Goal: Information Seeking & Learning: Check status

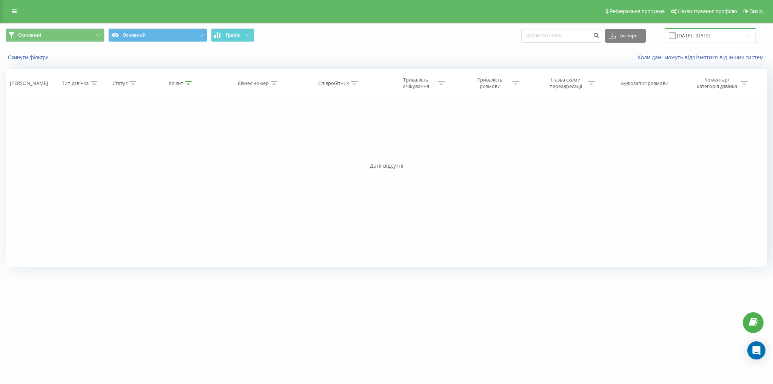
click at [699, 37] on input "[DATE] - [DATE]" at bounding box center [710, 35] width 91 height 15
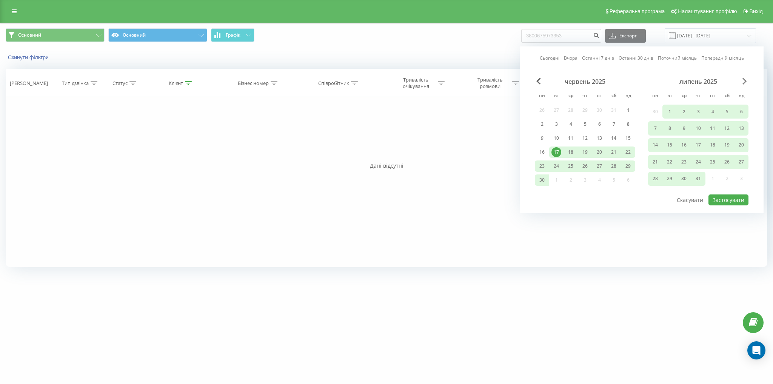
click at [746, 83] on span "Next Month" at bounding box center [745, 81] width 5 height 7
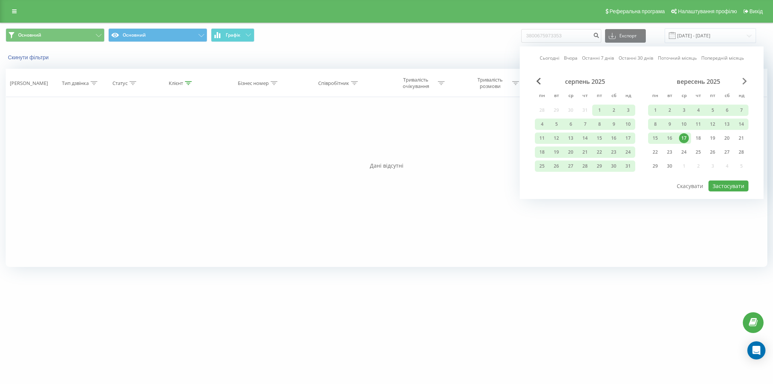
click at [746, 83] on span "Next Month" at bounding box center [745, 81] width 5 height 7
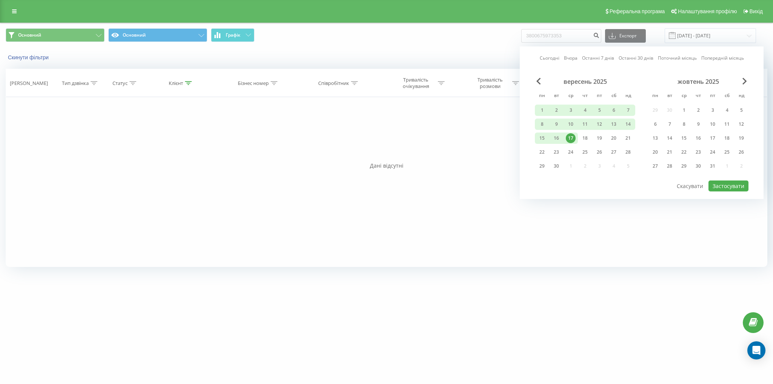
click at [568, 142] on div "17" at bounding box center [571, 138] width 10 height 10
click at [741, 186] on button "Застосувати" at bounding box center [729, 185] width 40 height 11
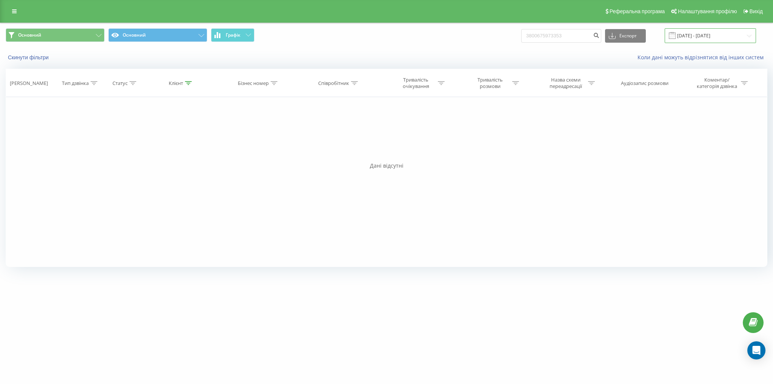
click at [711, 33] on input "[DATE] - [DATE]" at bounding box center [710, 35] width 91 height 15
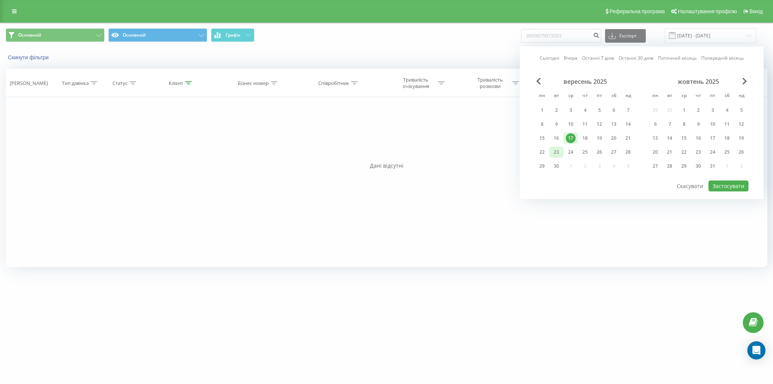
click at [550, 151] on div "23" at bounding box center [556, 152] width 14 height 11
click at [546, 150] on div "22" at bounding box center [542, 152] width 10 height 10
click at [538, 154] on div "22" at bounding box center [542, 152] width 10 height 10
click at [734, 182] on button "Застосувати" at bounding box center [729, 185] width 40 height 11
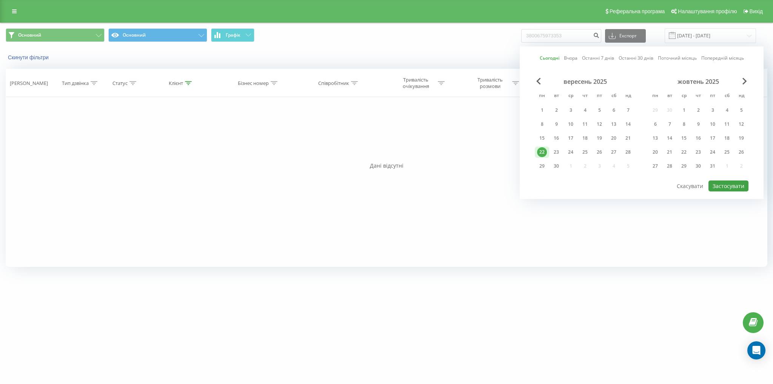
type input "[DATE] - [DATE]"
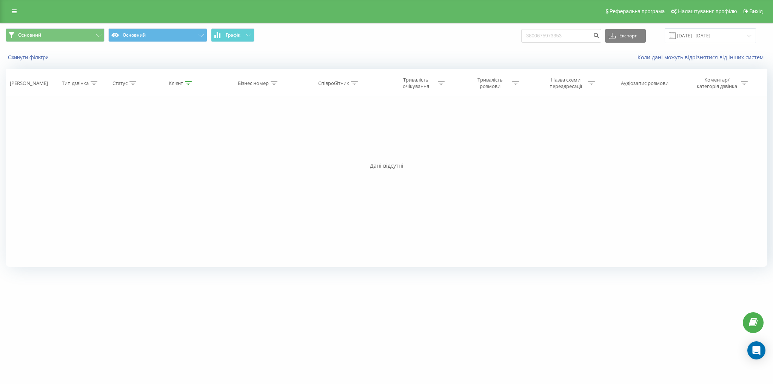
click at [35, 51] on div "Скинути фільтри Коли дані можуть відрізнятися вiд інших систем" at bounding box center [386, 57] width 773 height 18
click at [36, 59] on button "Скинути фільтри" at bounding box center [29, 57] width 47 height 7
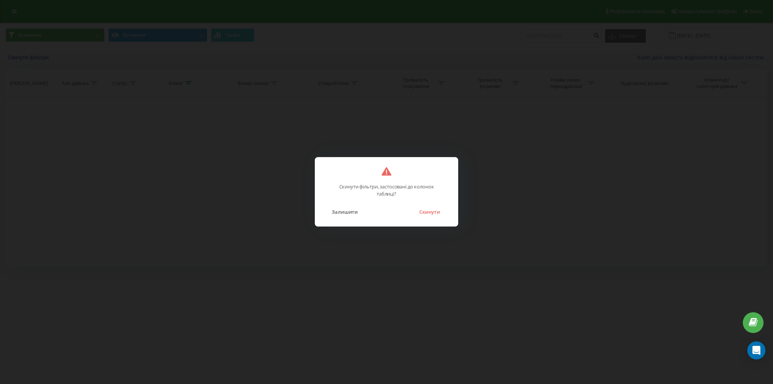
click at [427, 205] on div "Залишити Скинути" at bounding box center [387, 206] width 128 height 19
click at [427, 208] on button "Скинути" at bounding box center [430, 212] width 28 height 10
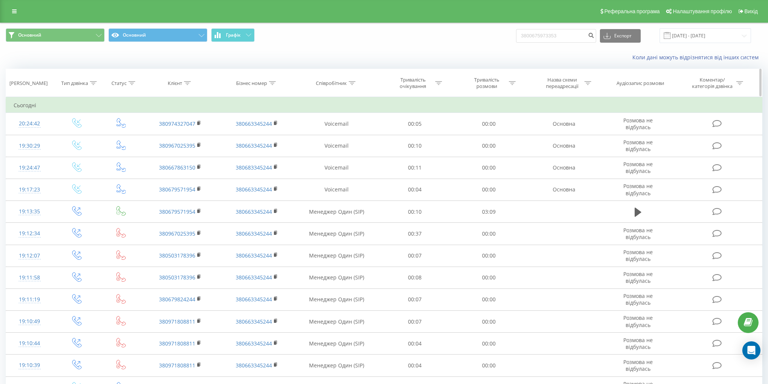
click at [353, 85] on icon at bounding box center [352, 83] width 7 height 4
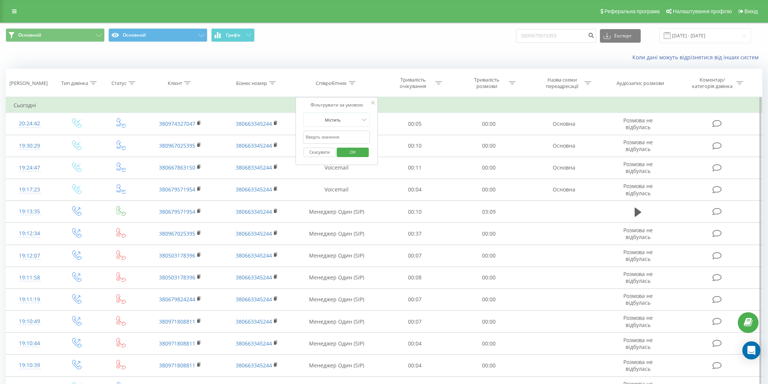
click at [337, 135] on input "text" at bounding box center [336, 137] width 66 height 13
type input "[PERSON_NAME]"
click at [353, 153] on span "OK" at bounding box center [352, 152] width 21 height 12
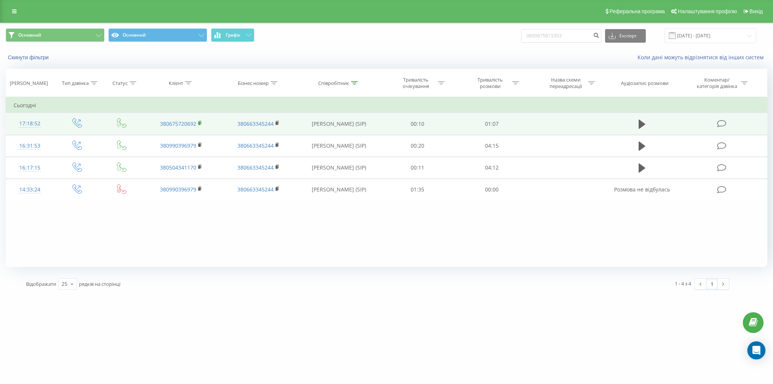
click at [200, 122] on rect at bounding box center [199, 123] width 2 height 3
